Goal: Information Seeking & Learning: Learn about a topic

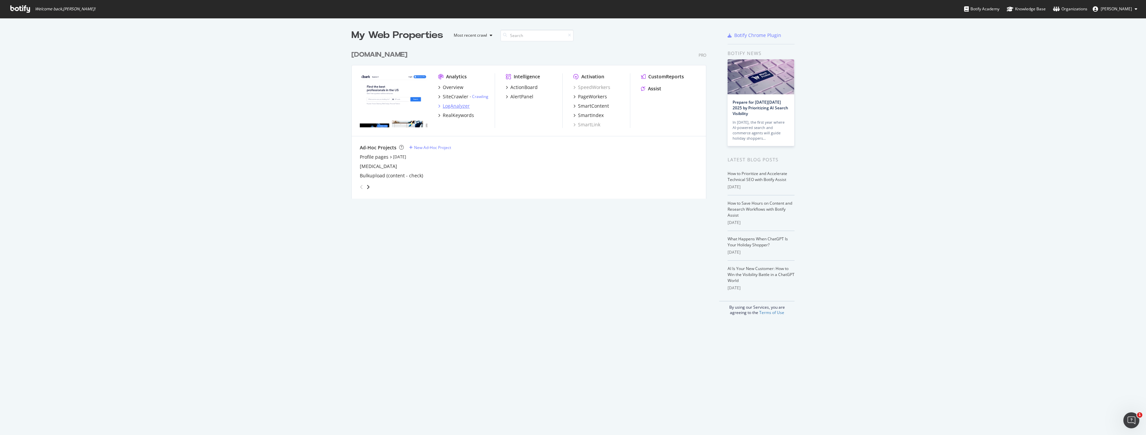
click at [457, 106] on div "LogAnalyzer" at bounding box center [456, 106] width 27 height 7
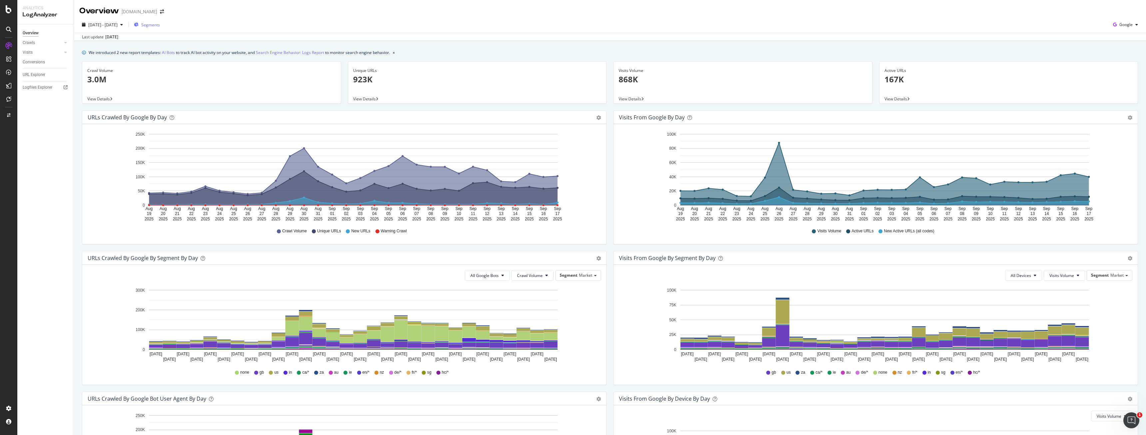
click at [160, 25] on span "Segments" at bounding box center [150, 25] width 19 height 6
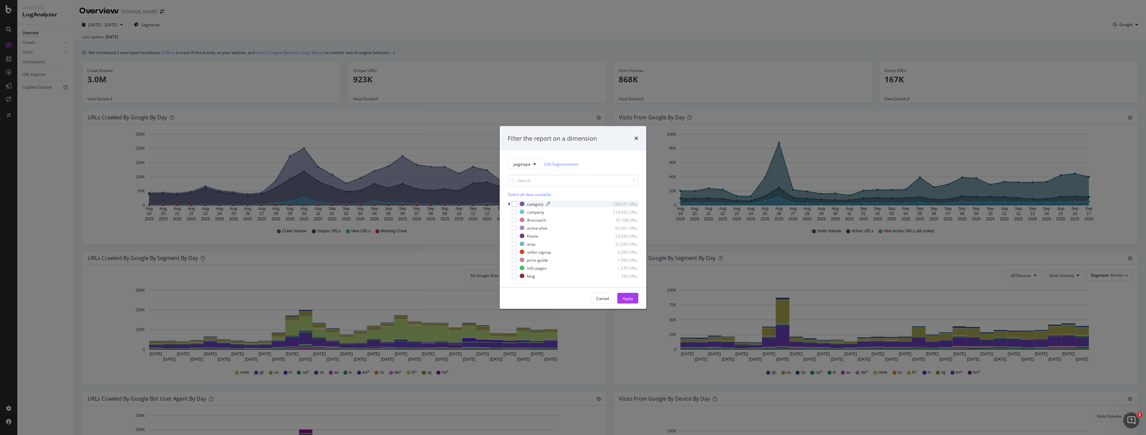
click at [528, 201] on div "category" at bounding box center [535, 204] width 16 height 6
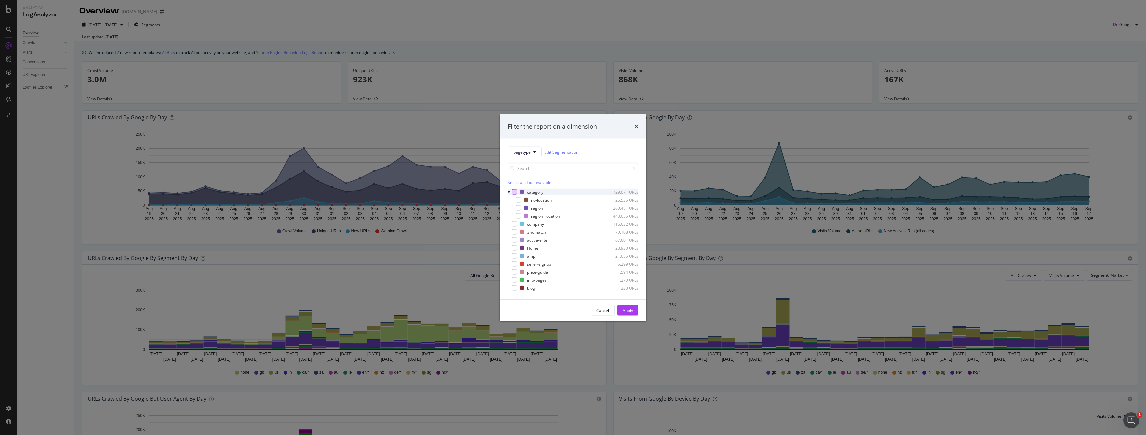
click at [512, 189] on div "modal" at bounding box center [514, 191] width 5 height 5
click at [624, 310] on div "Apply" at bounding box center [627, 310] width 10 height 6
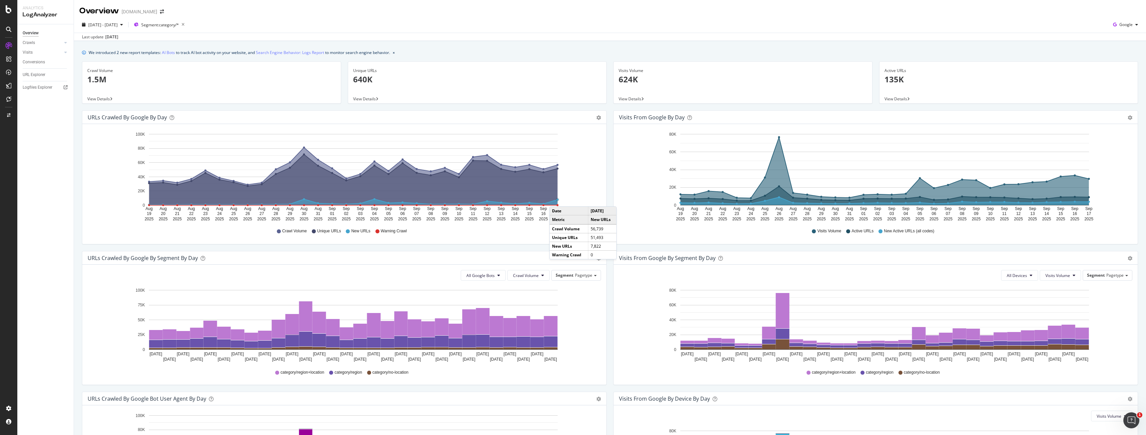
click at [556, 200] on circle "A chart." at bounding box center [557, 199] width 3 height 3
click at [499, 276] on button "All Google Bots" at bounding box center [483, 275] width 45 height 11
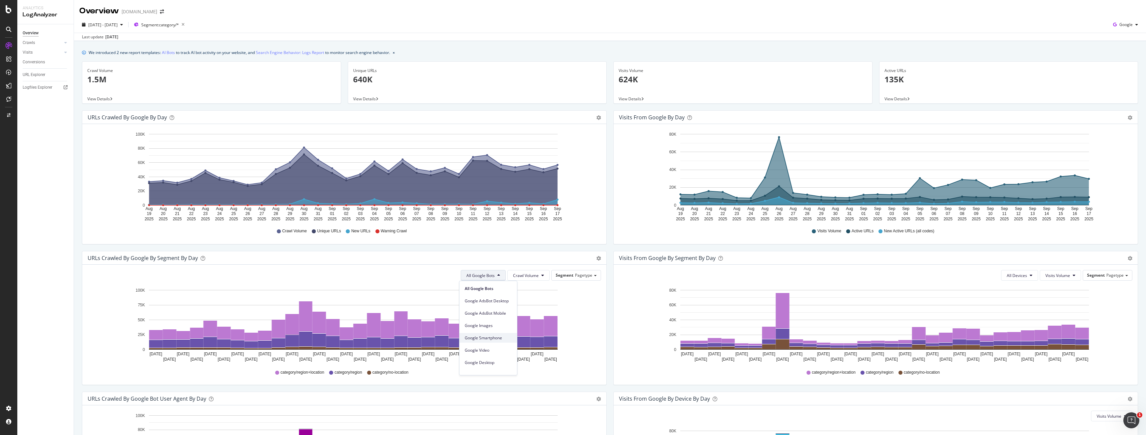
click at [498, 338] on span "Google Smartphone" at bounding box center [488, 338] width 47 height 6
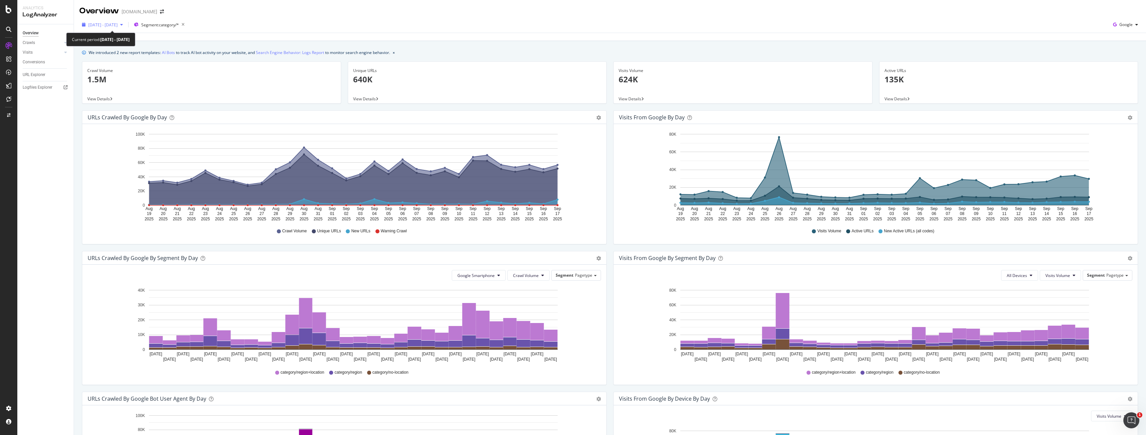
click at [88, 28] on div "[DATE] - [DATE]" at bounding box center [102, 25] width 46 height 10
click at [107, 71] on div "Last 6 Months" at bounding box center [110, 72] width 26 height 6
type input "[DATE]"
click at [159, 141] on div "Apply" at bounding box center [154, 141] width 10 height 6
